Goal: Information Seeking & Learning: Find specific fact

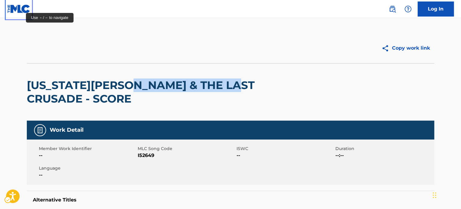
click at [24, 11] on img "Page Menu" at bounding box center [18, 9] width 23 height 9
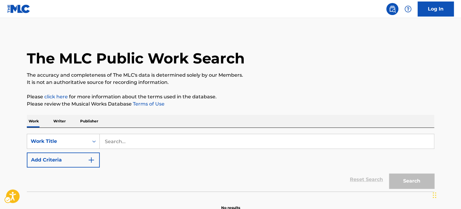
click at [147, 131] on div "SearchWithCriteria48678339-f877-47e1-aa34-ed2b3ea407ce Work Title Add Criteria …" at bounding box center [230, 160] width 407 height 64
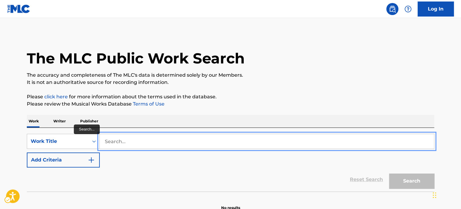
click at [134, 144] on input "Search..." at bounding box center [267, 141] width 334 height 14
paste input "Holdridge"
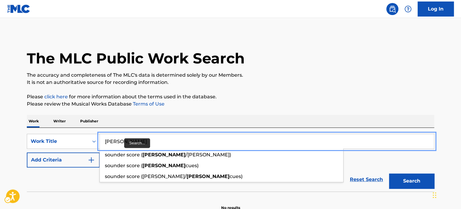
click at [121, 141] on input "Holdridge" at bounding box center [267, 141] width 334 height 14
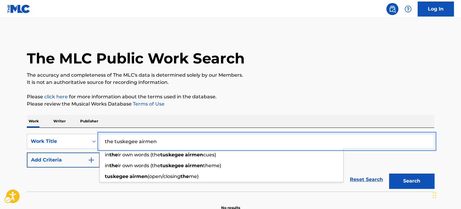
type input "the tuskegee airmen"
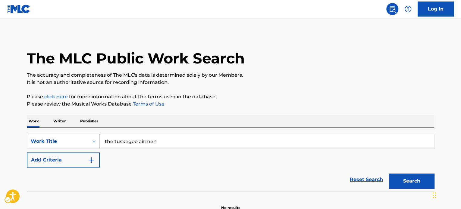
drag, startPoint x: 303, startPoint y: 90, endPoint x: 174, endPoint y: 137, distance: 136.8
click at [303, 91] on div "The MLC Public Work Search The accuracy and completeness of The MLC's data is d…" at bounding box center [231, 122] width 422 height 178
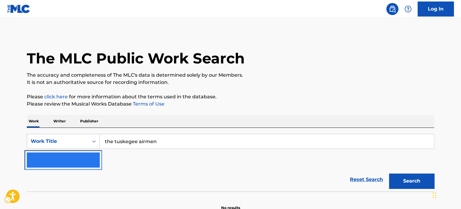
click at [86, 163] on button "Add Criteria" at bounding box center [63, 160] width 73 height 15
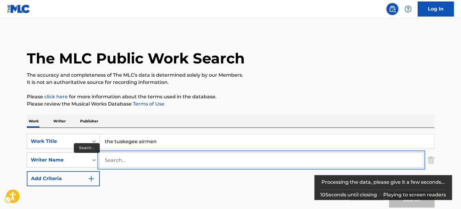
click at [143, 166] on input "Search..." at bounding box center [261, 160] width 323 height 14
paste input "Holdridge"
type input "Holdridge"
click at [360, 101] on p "Please review the Musical Works Database Terms of Use | New Window" at bounding box center [230, 104] width 407 height 7
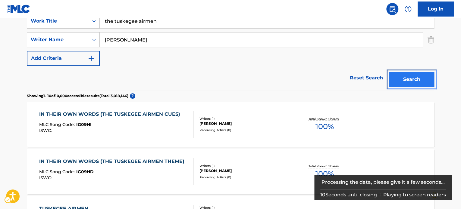
click at [423, 78] on button "Search" at bounding box center [411, 79] width 45 height 15
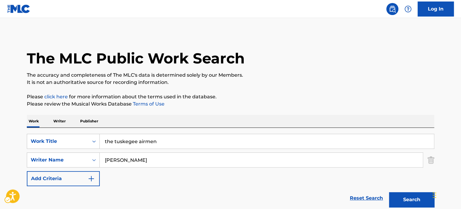
click at [432, 155] on img "Search Form" at bounding box center [431, 160] width 7 height 15
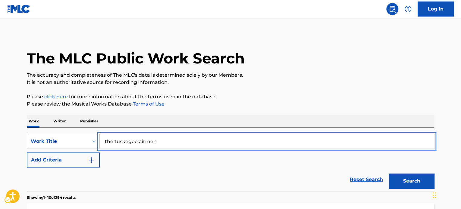
click at [308, 137] on input "the tuskegee airmen" at bounding box center [267, 141] width 334 height 14
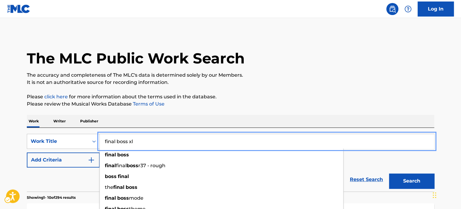
type input "final boss xl"
click at [27, 153] on button "Add Criteria" at bounding box center [63, 160] width 73 height 15
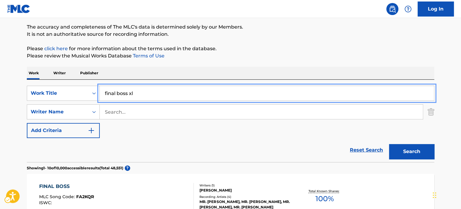
scroll to position [30, 0]
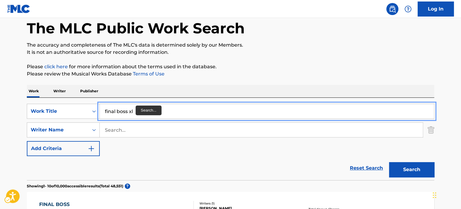
click at [135, 110] on input "final boss xl" at bounding box center [267, 111] width 334 height 14
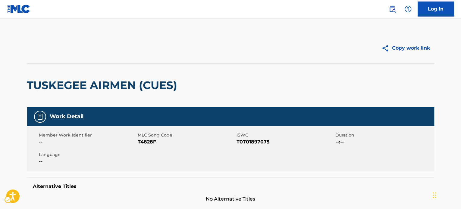
click at [31, 82] on h2 "TUSKEGEE AIRMEN (CUES)" at bounding box center [103, 86] width 153 height 14
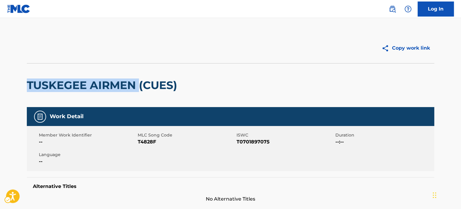
drag, startPoint x: 29, startPoint y: 83, endPoint x: 139, endPoint y: 89, distance: 110.2
click at [139, 89] on h2 "TUSKEGEE AIRMEN (CUES)" at bounding box center [103, 86] width 153 height 14
copy h2 "TUSKEGEE AIRMEN"
